Goal: Information Seeking & Learning: Learn about a topic

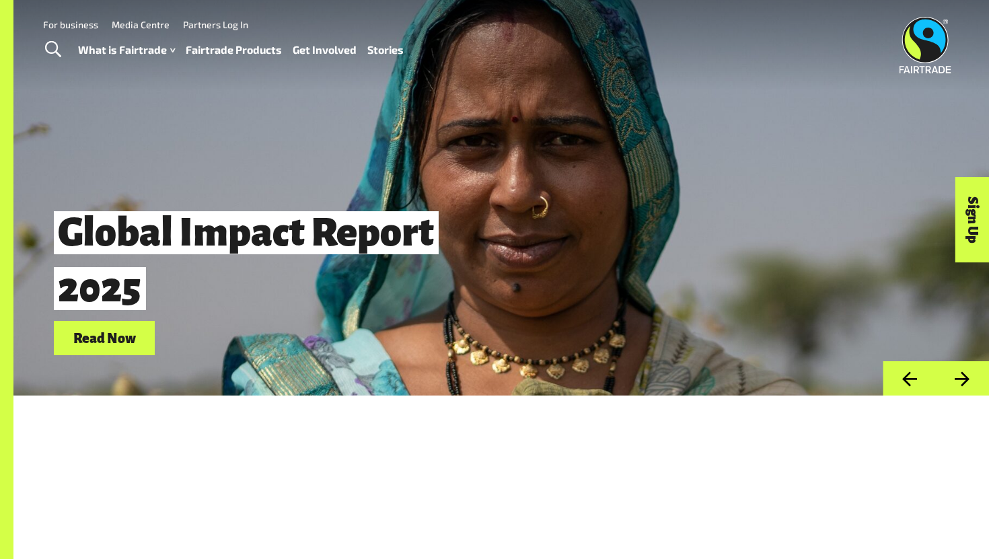
click at [253, 50] on link "Fairtrade Products" at bounding box center [234, 50] width 96 height 20
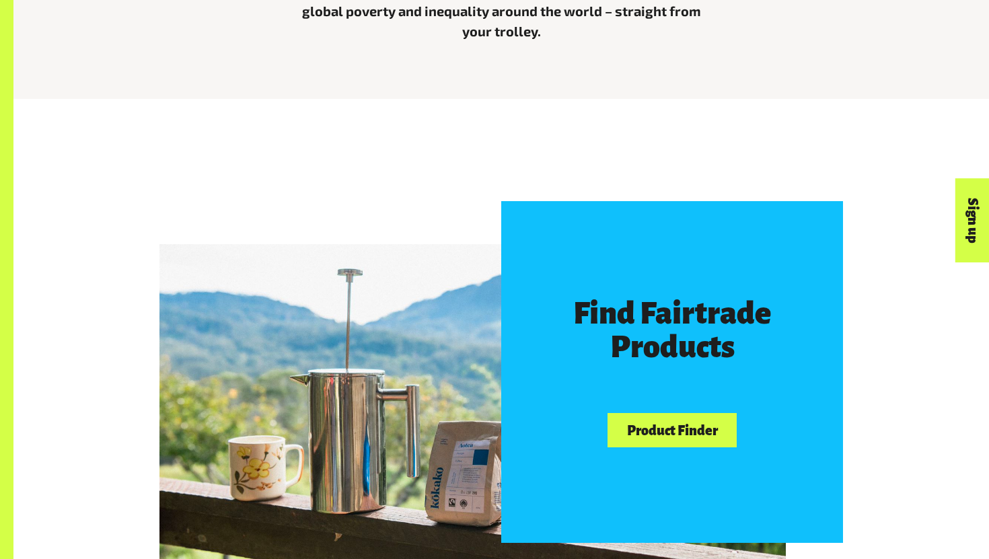
scroll to position [562, 0]
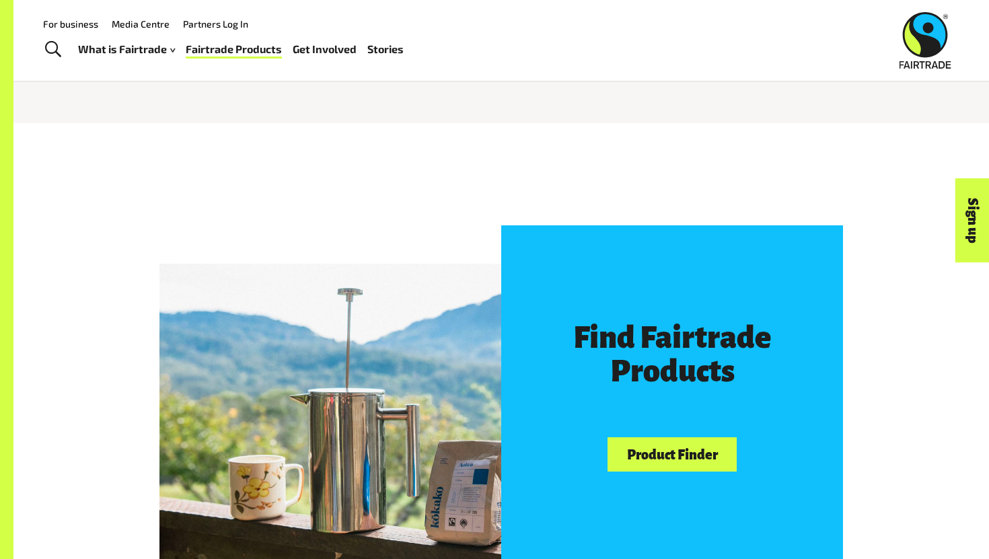
click at [623, 356] on h3 "Find Fairtrade Products" at bounding box center [672, 354] width 228 height 67
click at [645, 452] on link "Product Finder" at bounding box center [672, 454] width 129 height 34
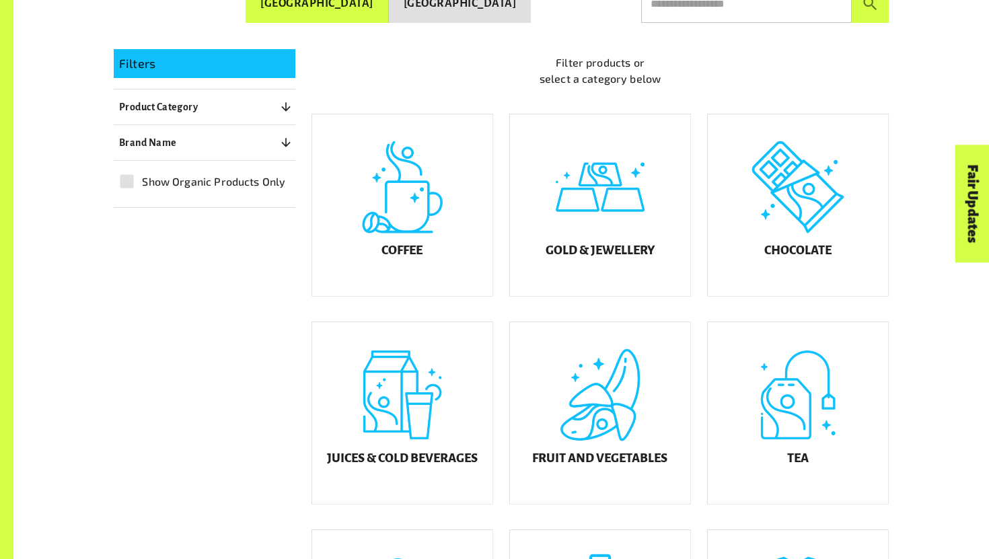
scroll to position [322, 0]
click at [573, 248] on div "Gold & Jewellery" at bounding box center [600, 205] width 180 height 182
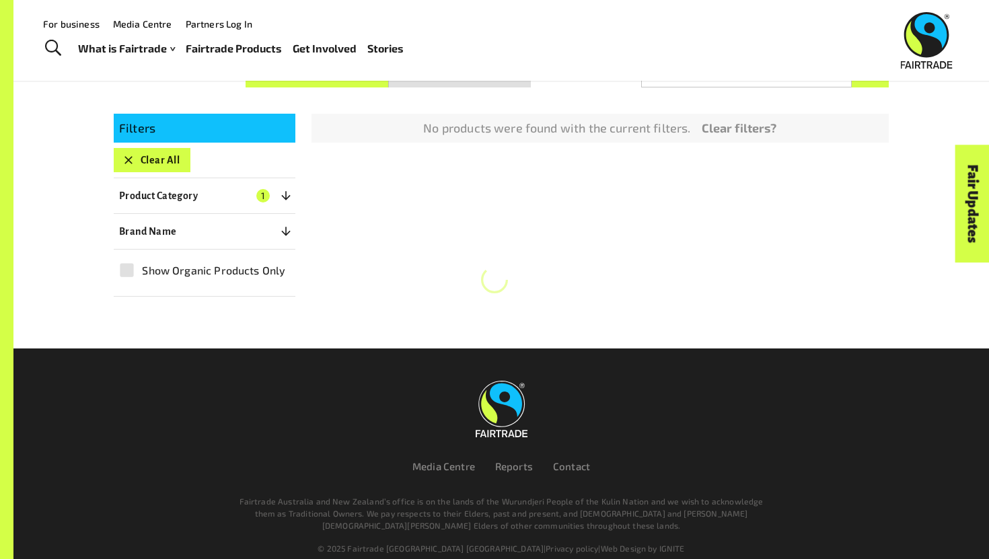
scroll to position [240, 0]
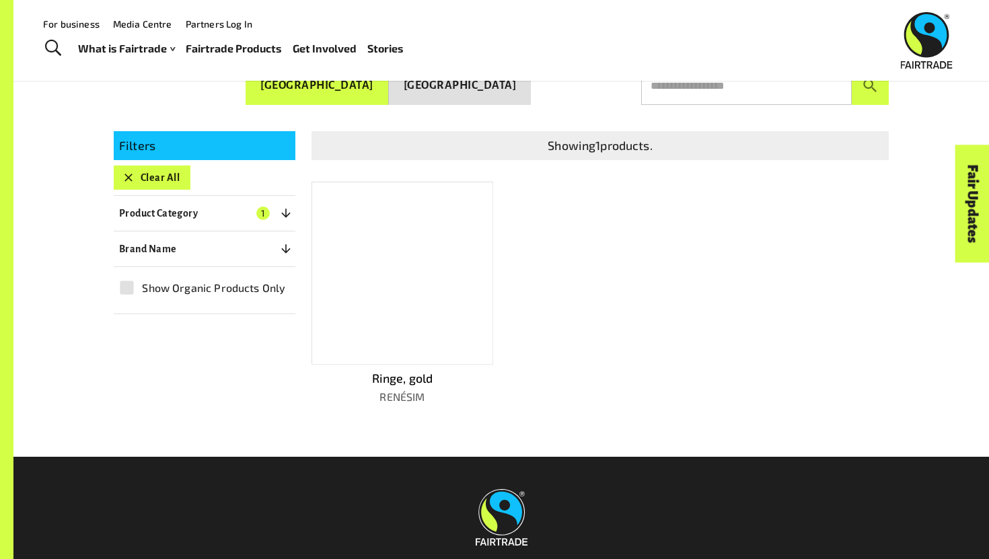
click at [423, 327] on div at bounding box center [402, 273] width 182 height 183
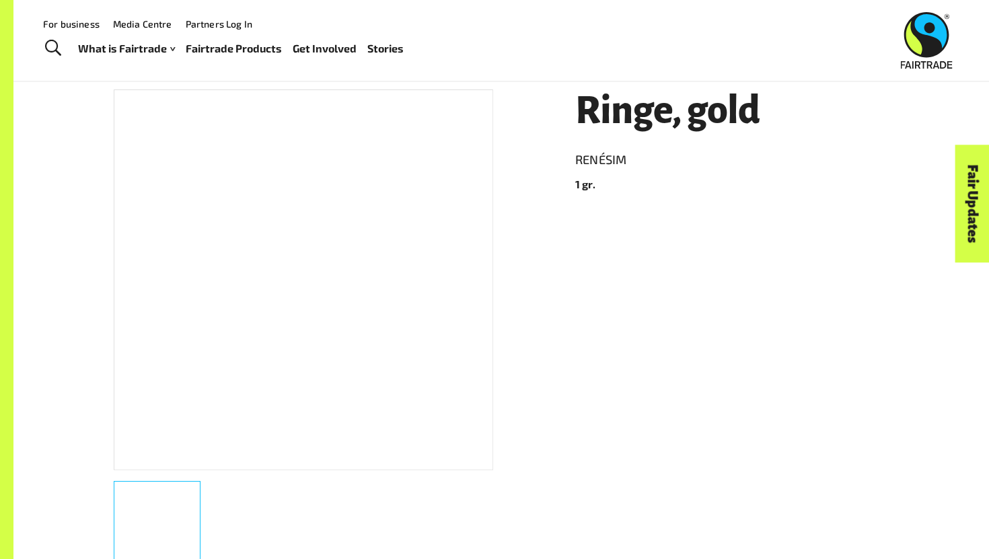
scroll to position [207, 0]
click at [392, 363] on div at bounding box center [303, 278] width 379 height 381
click at [440, 314] on div at bounding box center [303, 278] width 379 height 381
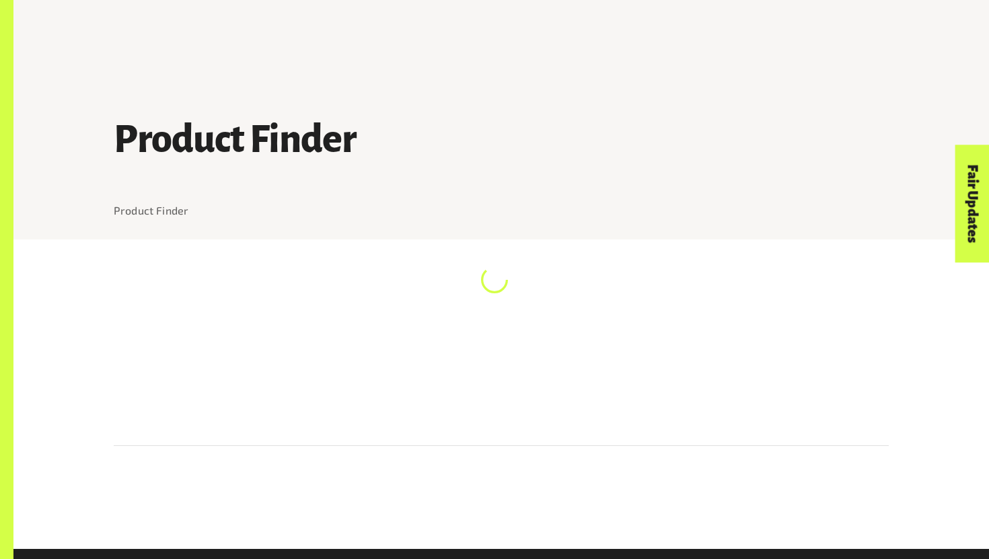
scroll to position [207, 0]
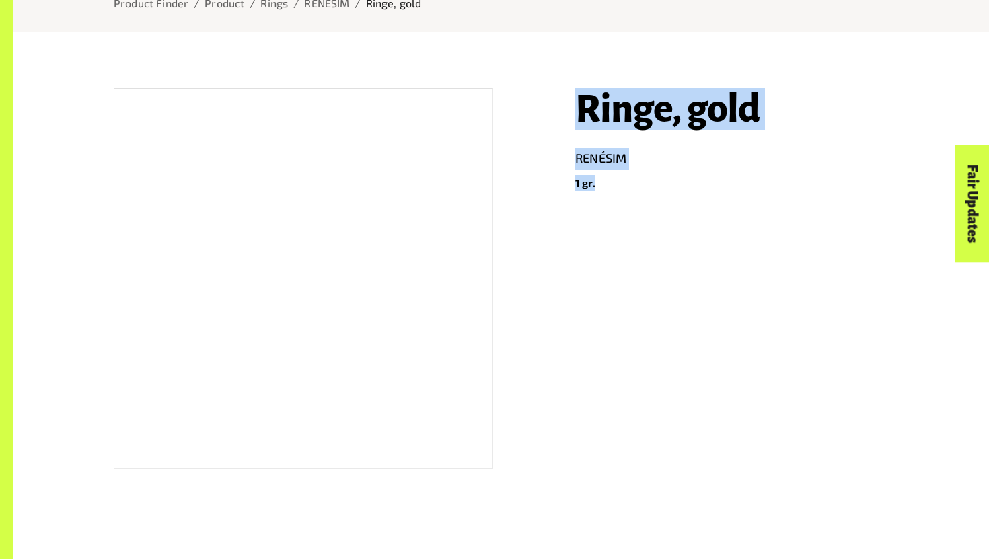
drag, startPoint x: 557, startPoint y: 115, endPoint x: 620, endPoint y: 186, distance: 94.9
click at [620, 186] on div "Ringe, gold RENÉSIM 1 gr. Product Info Brand Name RENÉSIM Product Size 1 gr. Pr…" at bounding box center [493, 442] width 791 height 773
copy header "Ringe, gold RENÉSIM 1 gr."
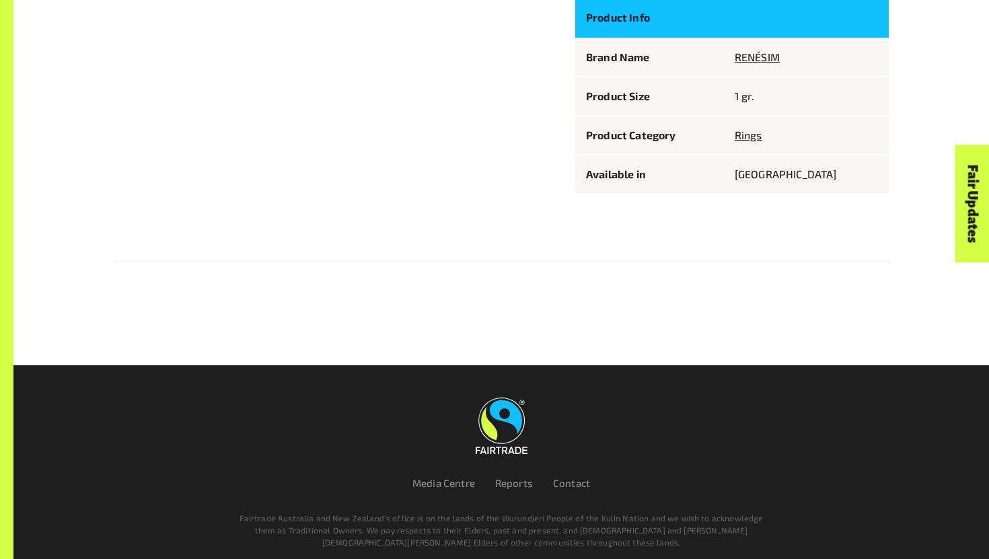
scroll to position [848, 0]
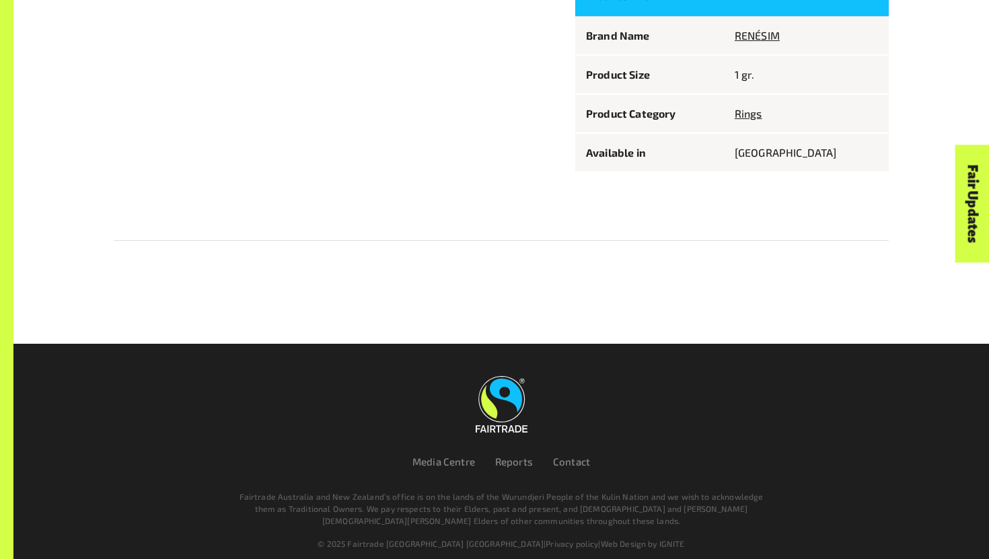
click at [526, 258] on div at bounding box center [501, 266] width 775 height 51
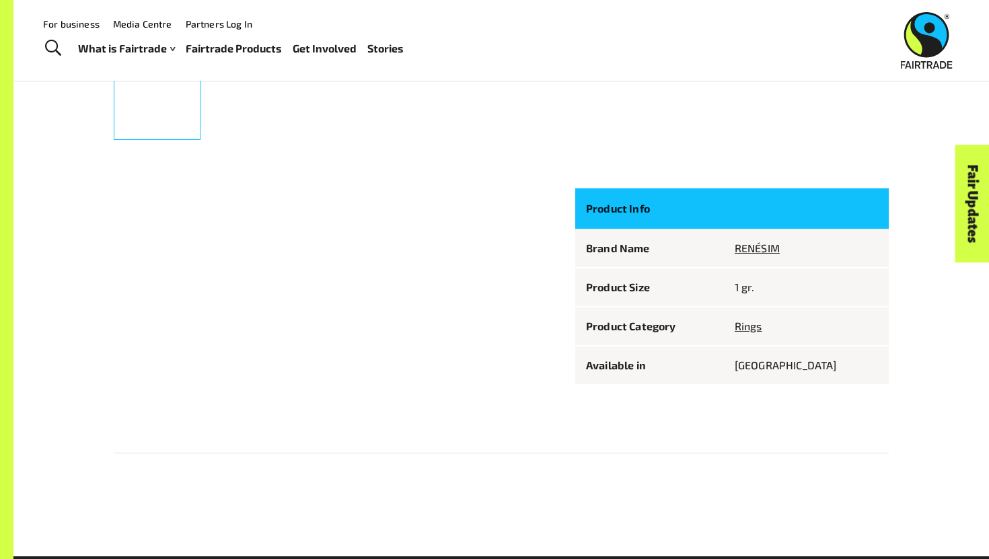
scroll to position [328, 0]
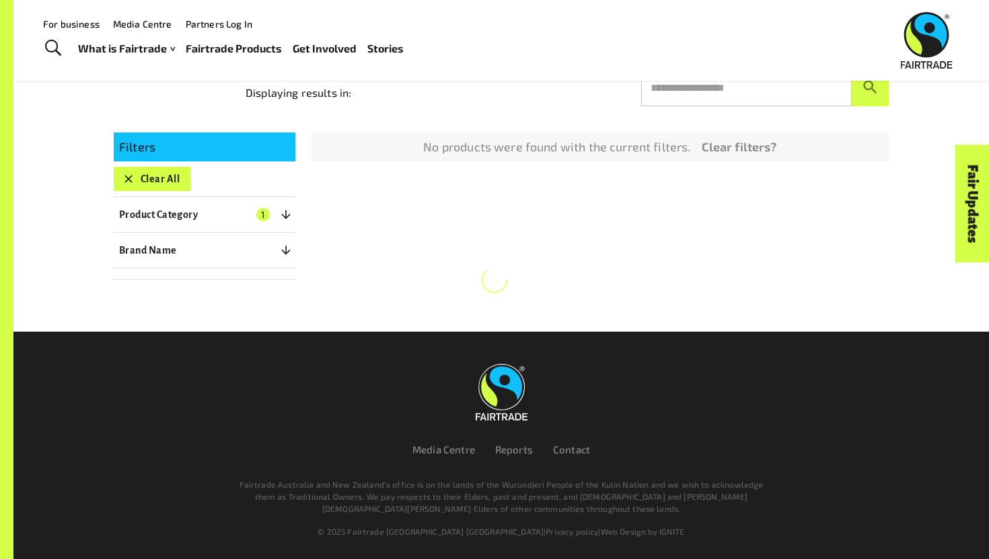
scroll to position [232, 0]
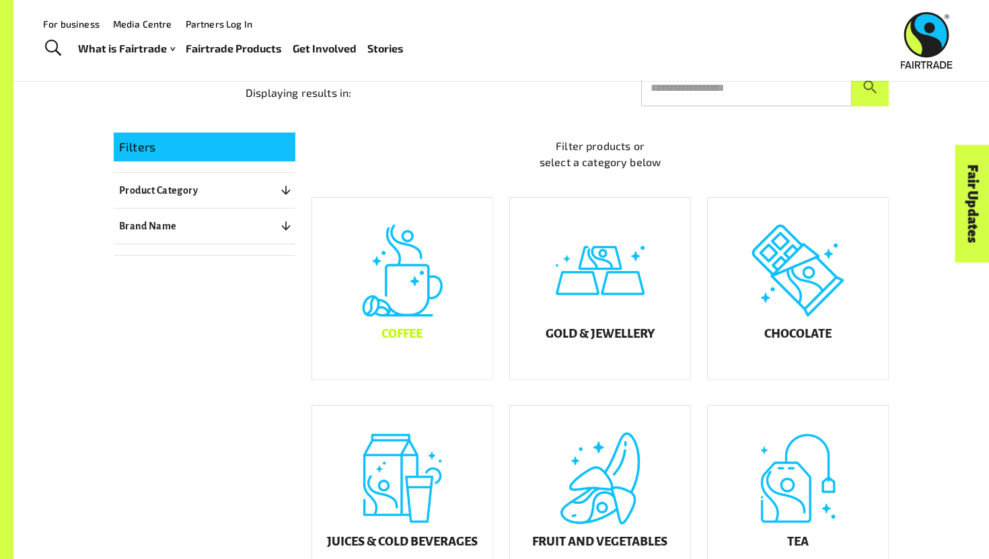
click at [410, 287] on div "Coffee" at bounding box center [402, 289] width 180 height 182
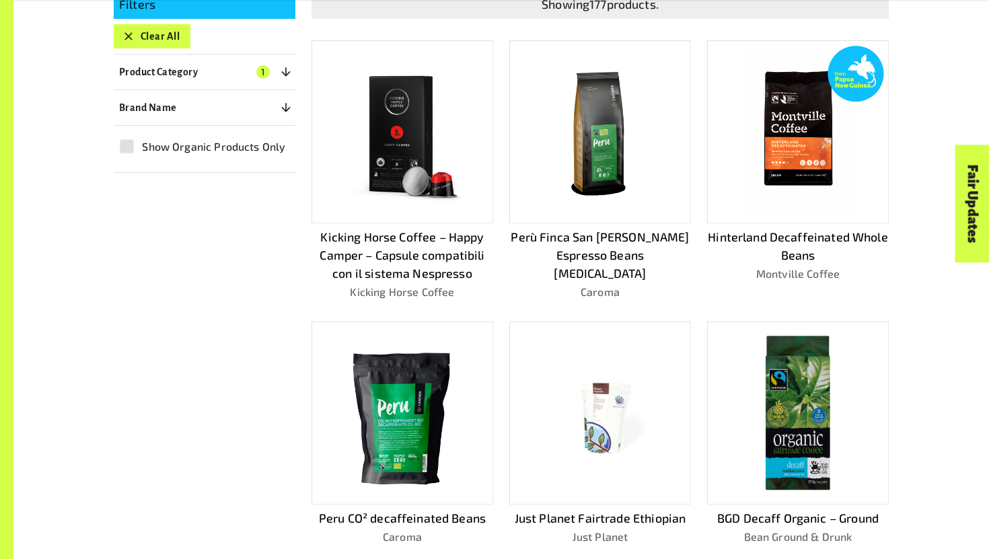
scroll to position [382, 0]
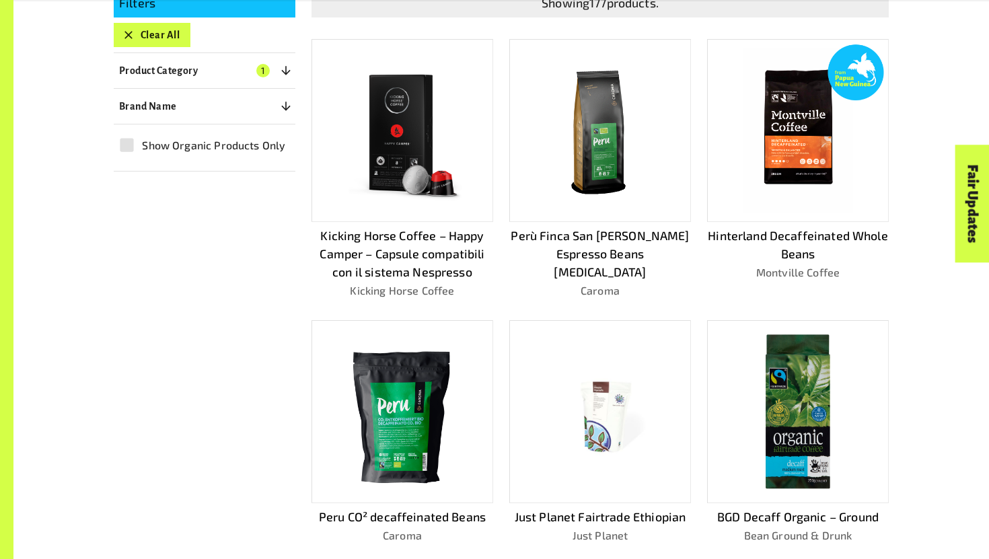
click at [427, 173] on img at bounding box center [402, 130] width 162 height 162
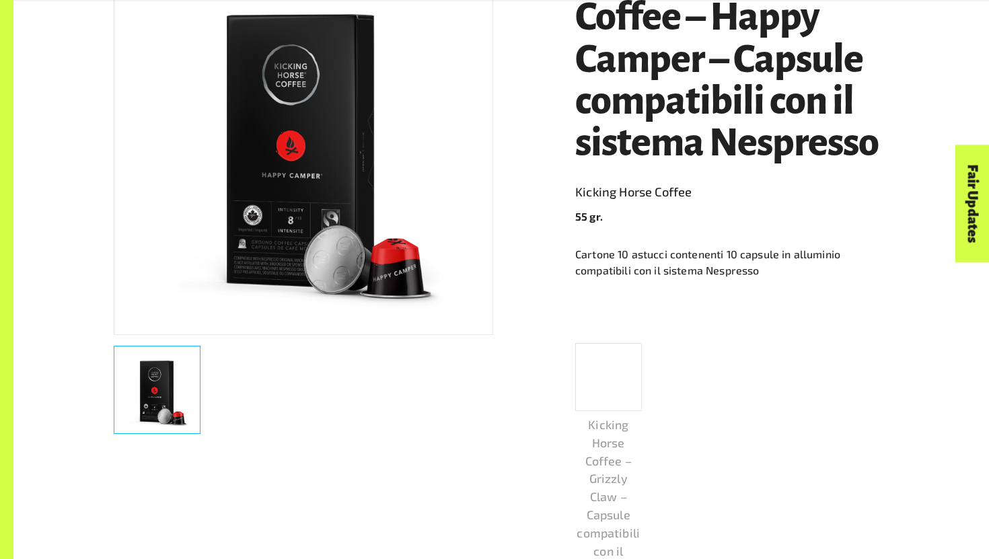
scroll to position [344, 0]
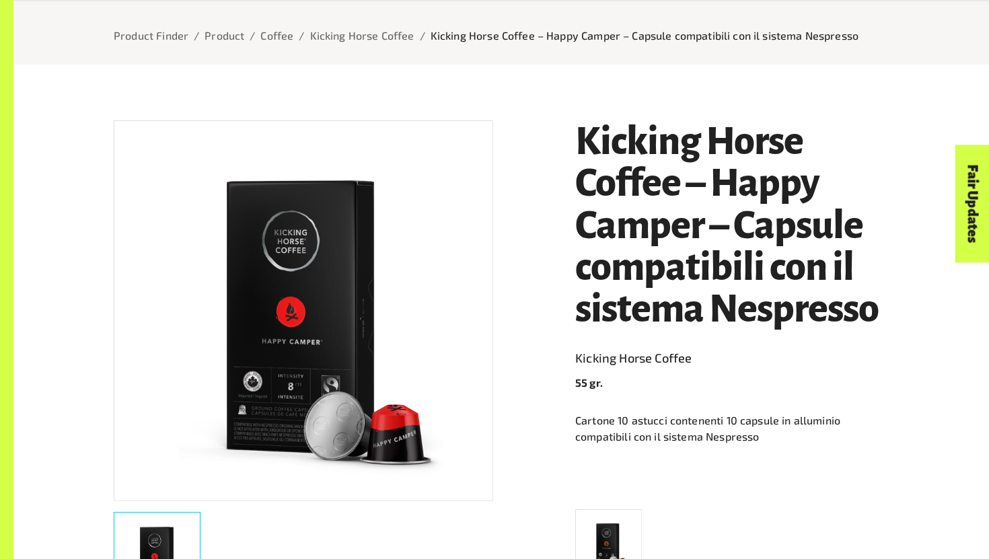
scroll to position [176, 0]
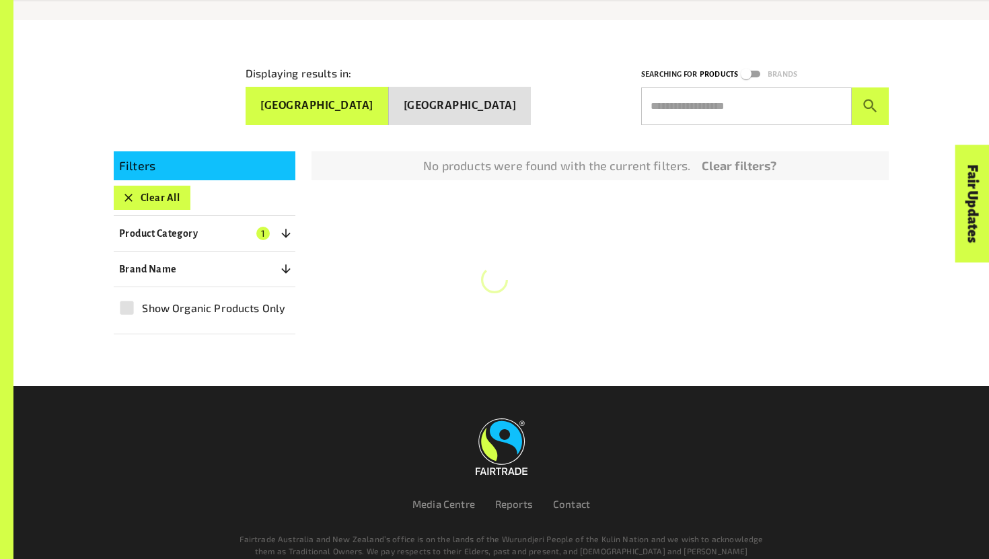
scroll to position [227, 0]
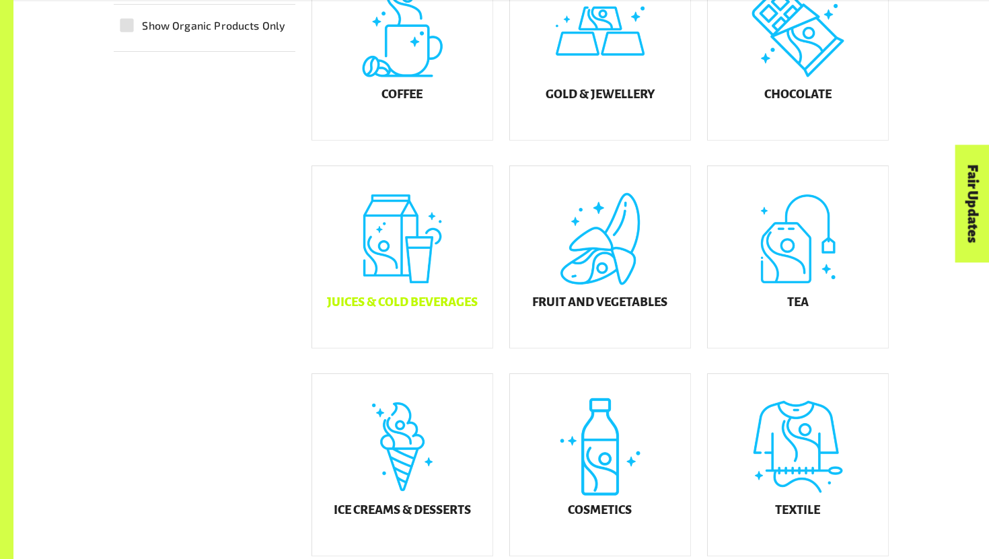
scroll to position [485, 0]
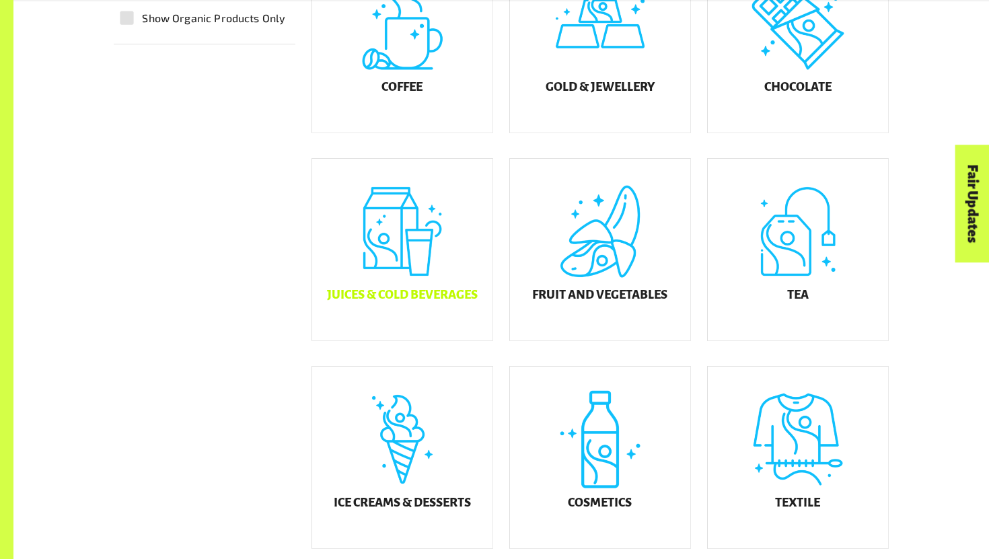
click at [388, 315] on div "Juices & Cold Beverages" at bounding box center [402, 250] width 180 height 182
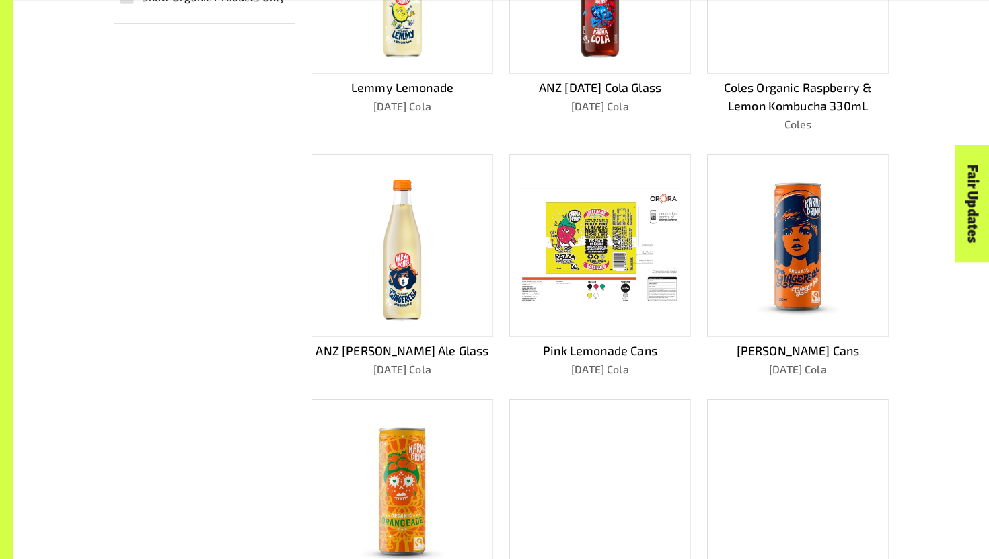
scroll to position [591, 0]
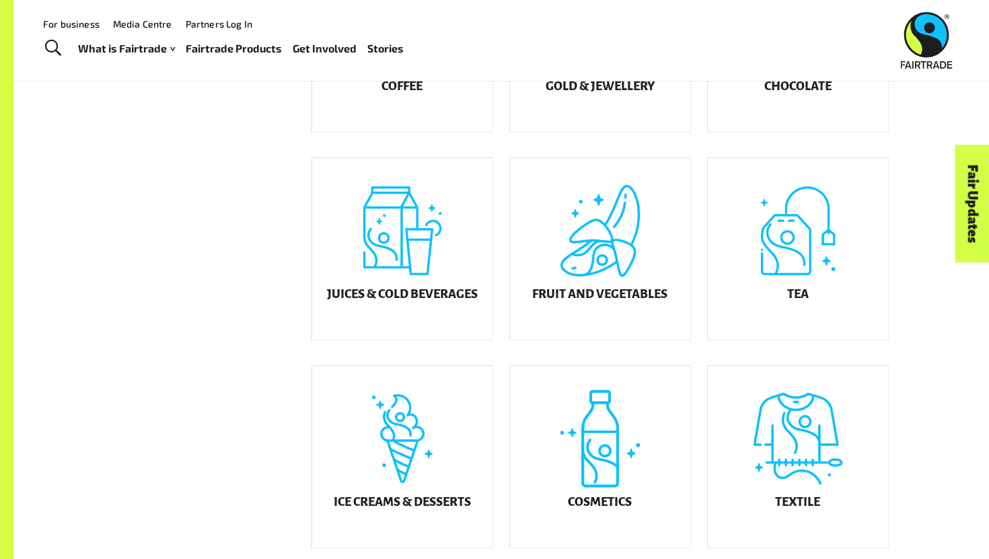
scroll to position [605, 0]
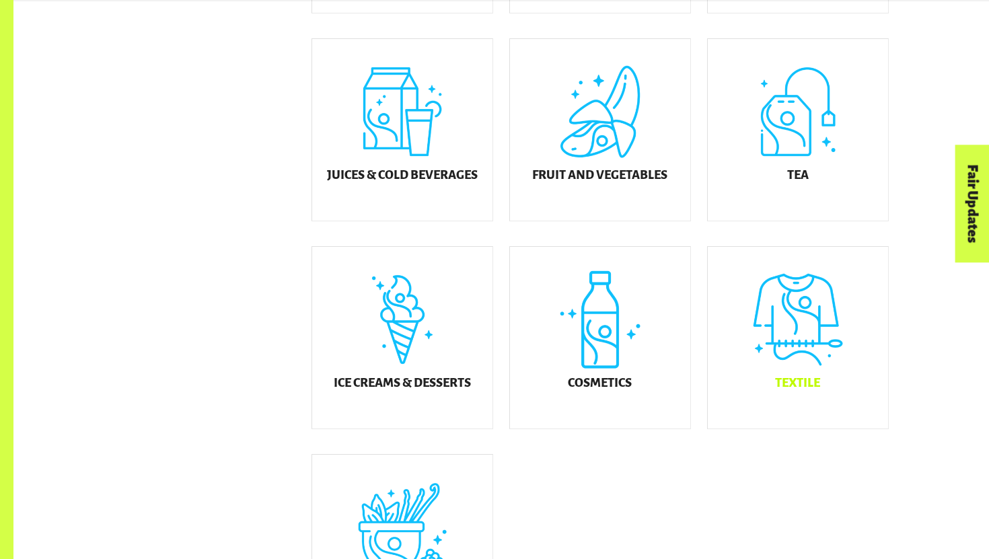
click at [770, 378] on div "Textile" at bounding box center [798, 338] width 180 height 182
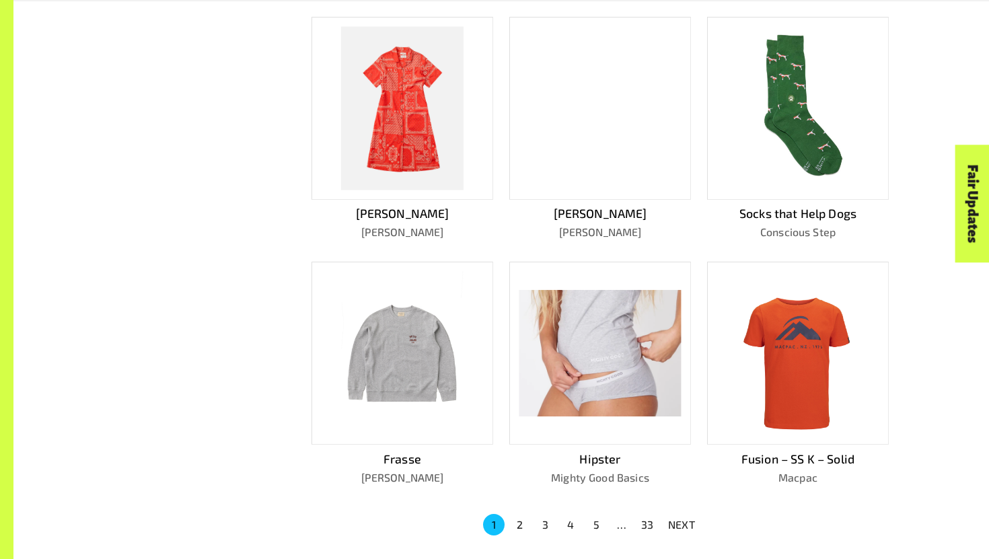
scroll to position [668, 0]
click at [601, 394] on div at bounding box center [600, 352] width 182 height 183
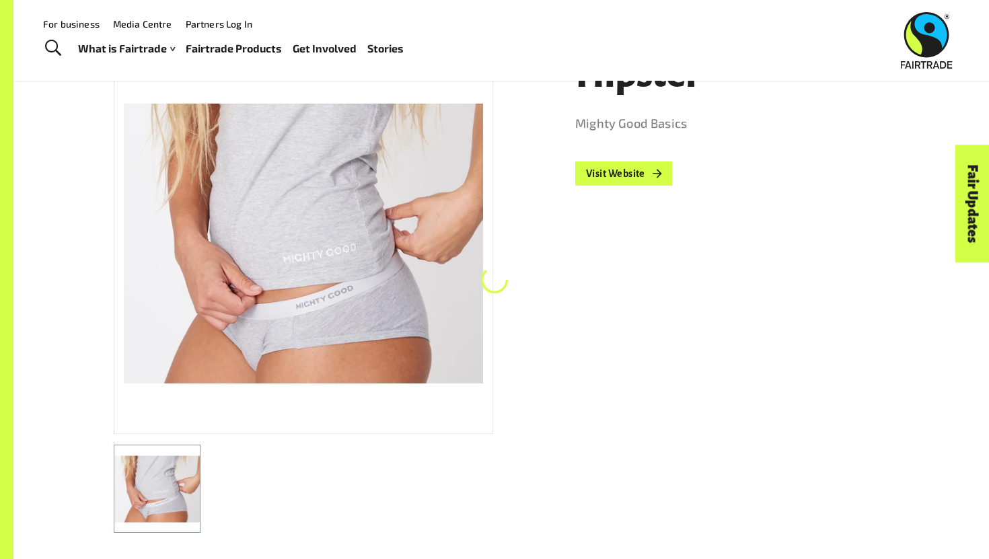
scroll to position [240, 0]
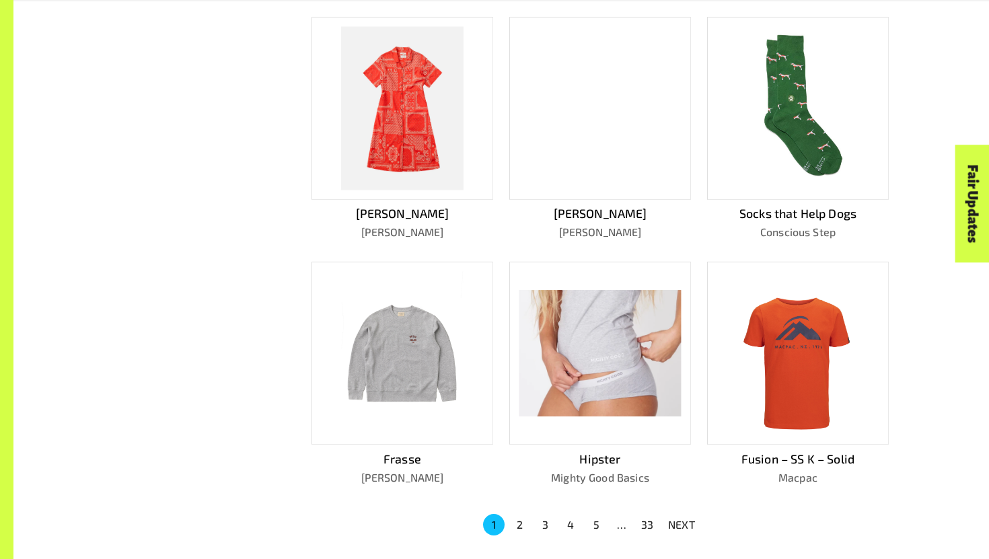
scroll to position [668, 0]
click at [441, 400] on img at bounding box center [402, 352] width 122 height 163
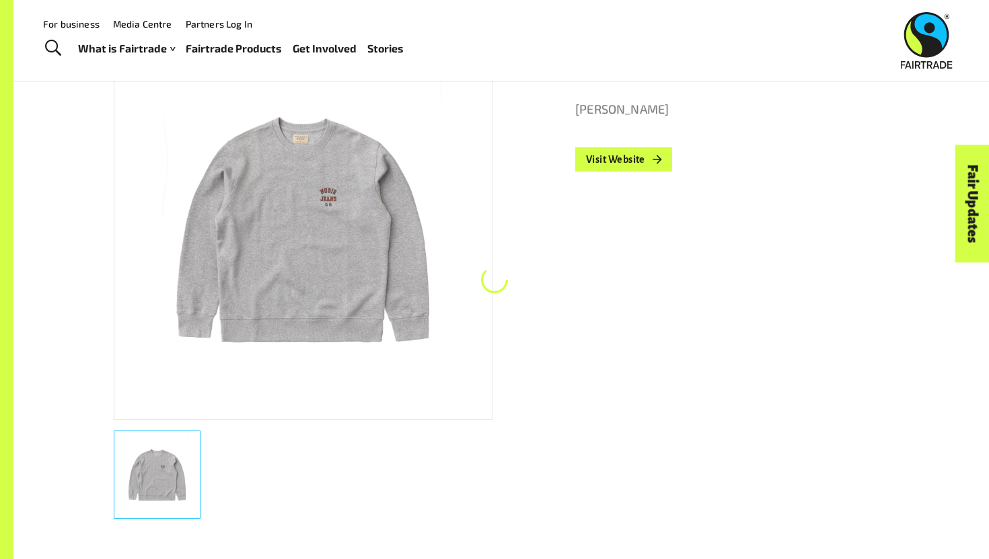
scroll to position [240, 0]
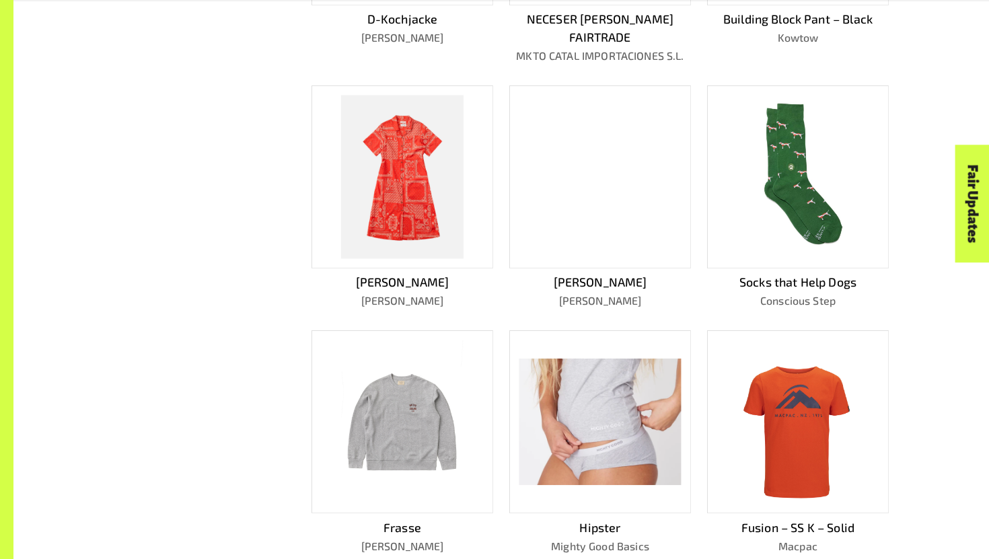
scroll to position [927, 0]
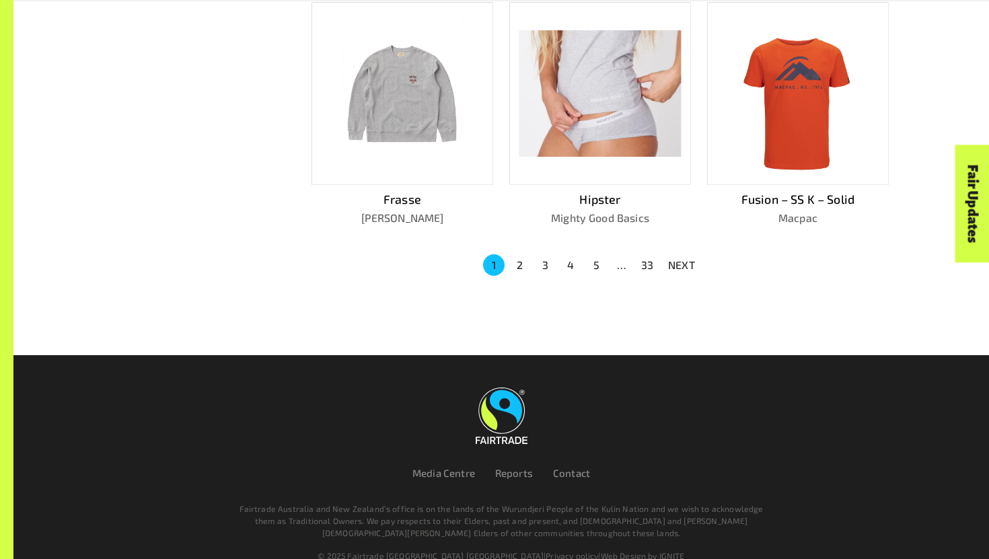
click at [521, 254] on button "2" at bounding box center [520, 265] width 22 height 22
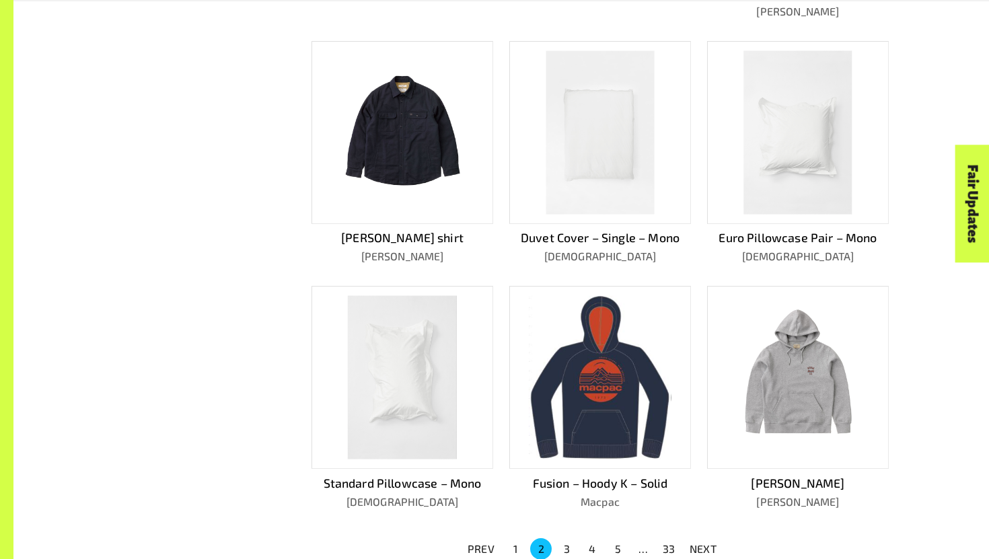
scroll to position [647, 0]
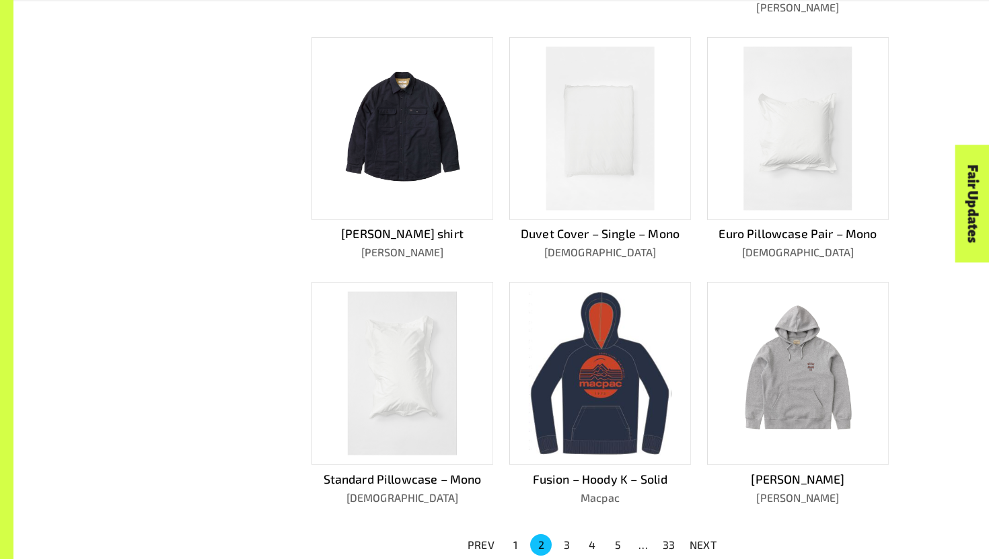
click at [562, 534] on button "3" at bounding box center [567, 545] width 22 height 22
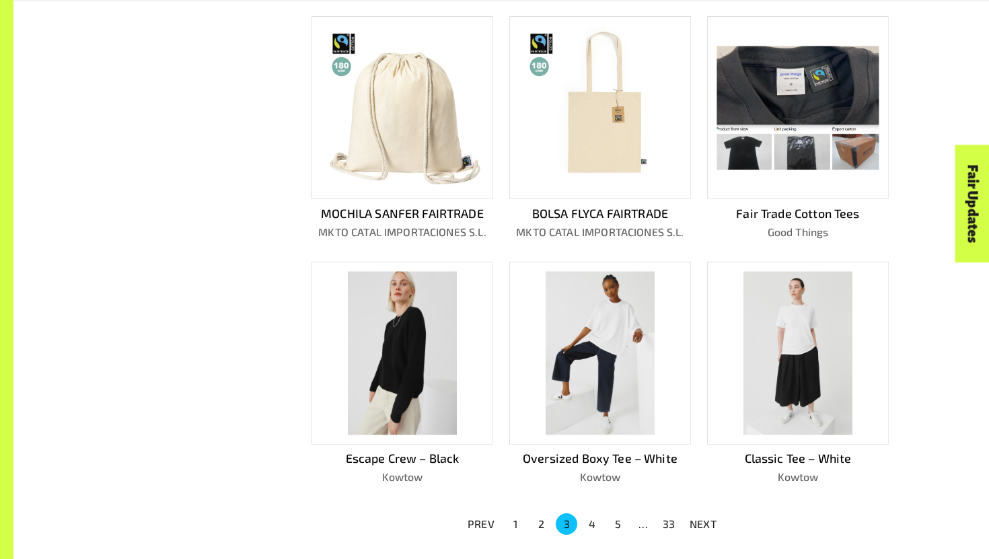
scroll to position [654, 0]
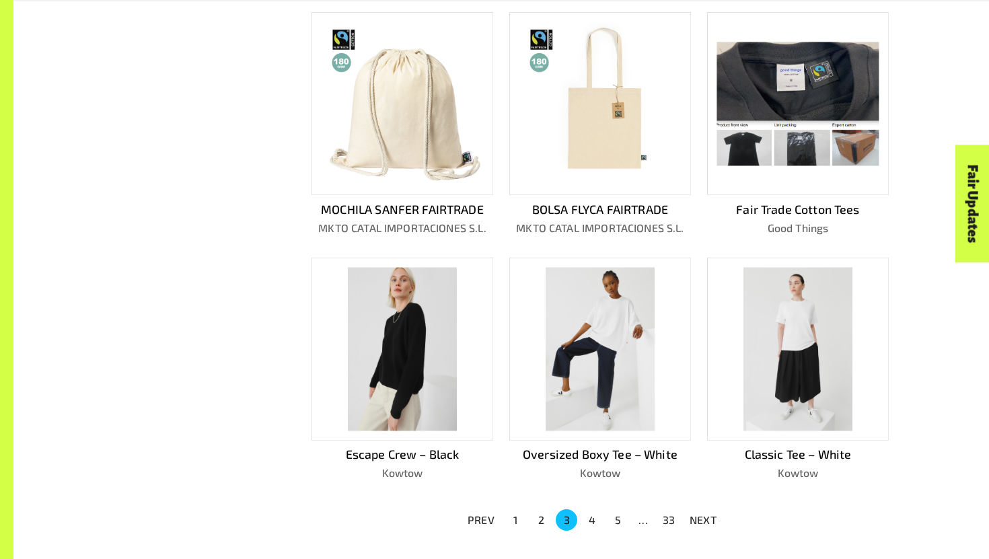
click at [584, 511] on button "4" at bounding box center [592, 520] width 22 height 22
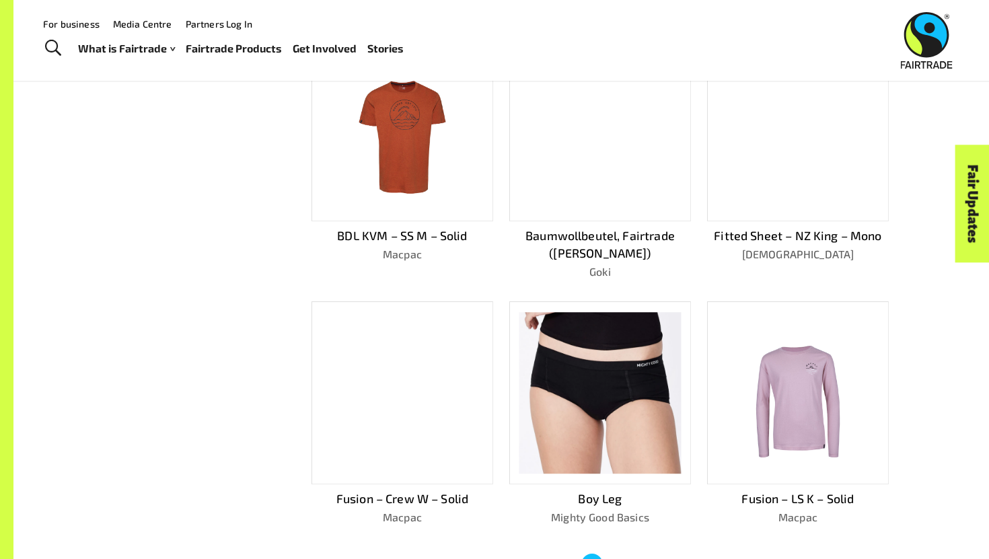
scroll to position [604, 0]
